Goal: Task Accomplishment & Management: Manage account settings

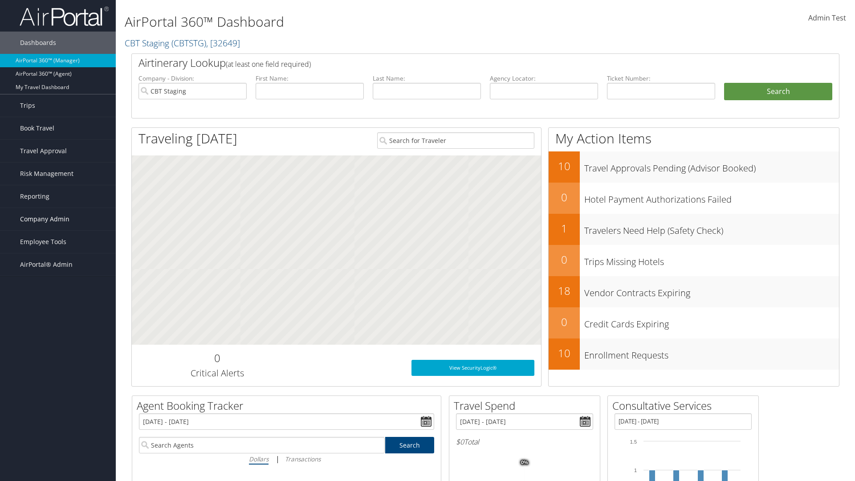
click at [58, 219] on span "Company Admin" at bounding box center [44, 219] width 49 height 22
click at [58, 424] on link "Virtual Pay Settings" at bounding box center [58, 423] width 116 height 13
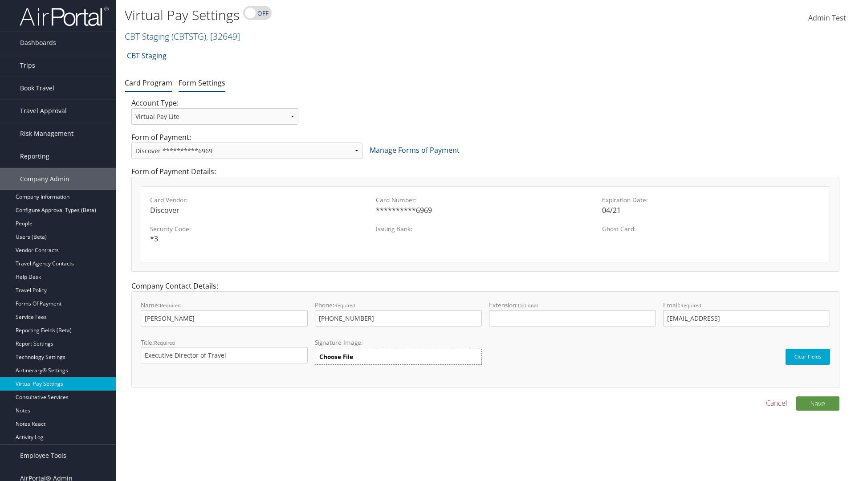
click at [202, 82] on link "Form Settings" at bounding box center [201, 83] width 47 height 10
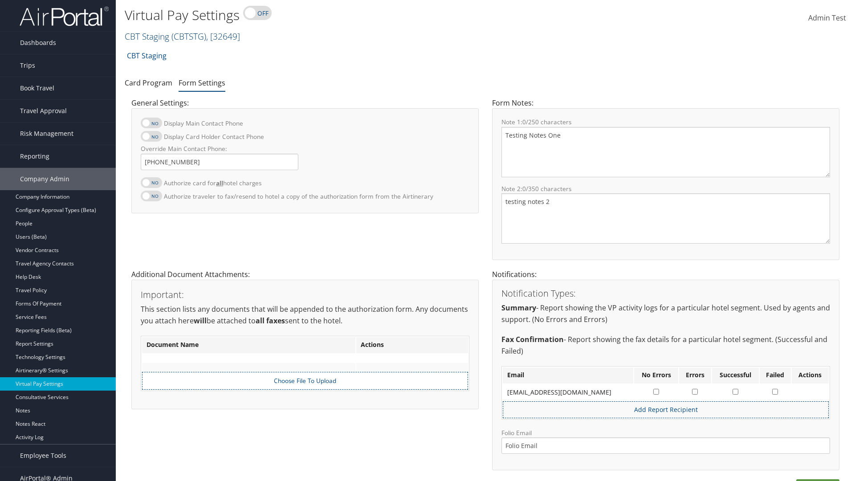
click at [147, 36] on link "CBT Staging ( CBTSTG ) , [ 32649 ]" at bounding box center [182, 36] width 115 height 12
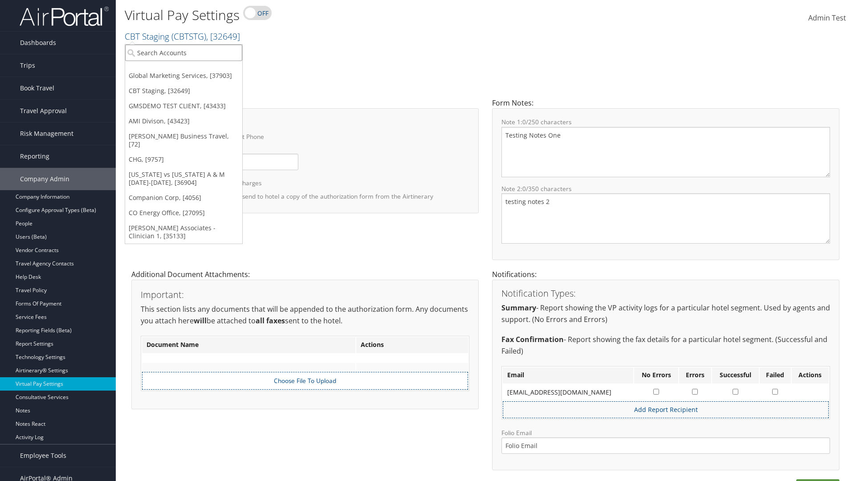
click at [183, 53] on input "search" at bounding box center [183, 53] width 117 height 16
type input "GMSDEMO TEST CLIENT"
click at [208, 69] on div "GMSDEMO TEST CLIENT (GMSDEMOCHILDR), [43433]" at bounding box center [208, 69] width 176 height 8
